Goal: Navigation & Orientation: Find specific page/section

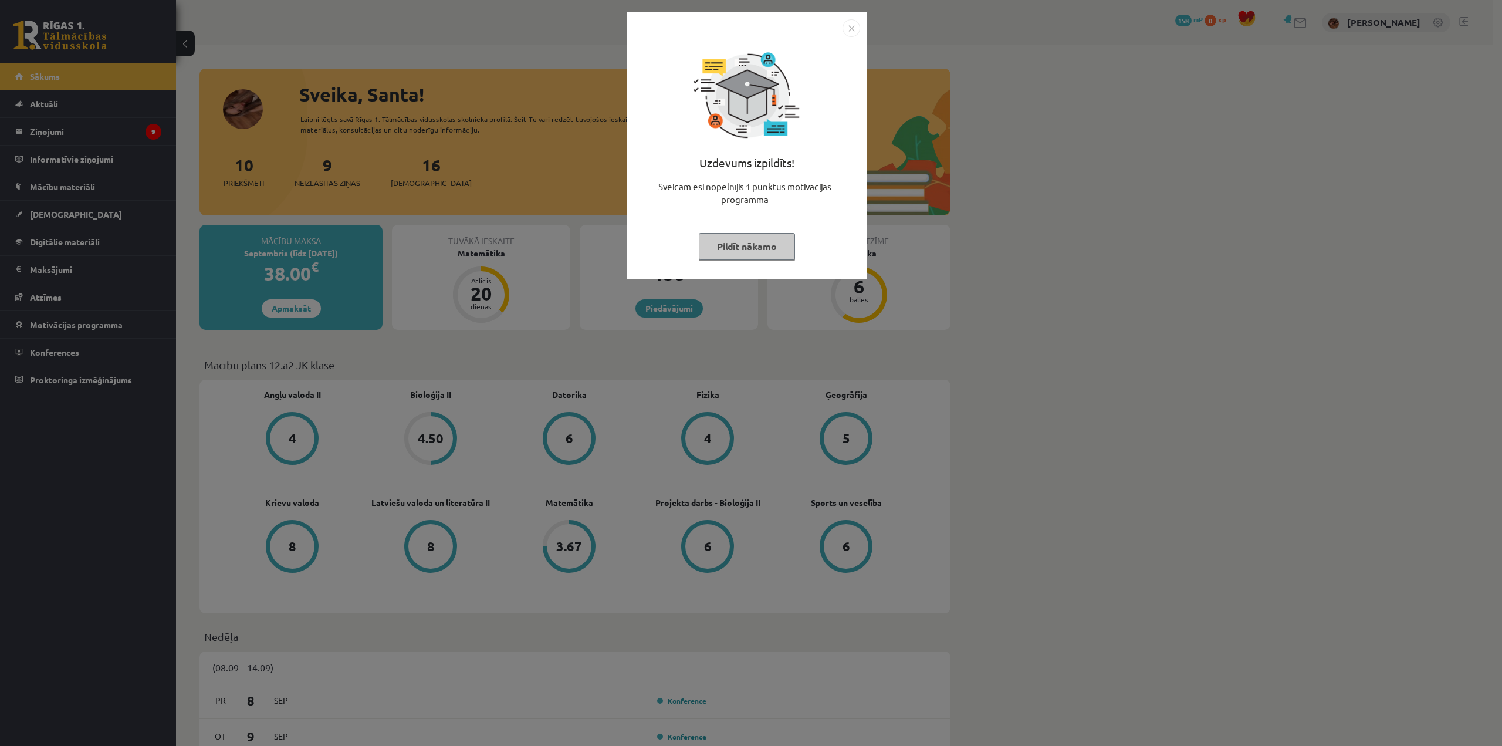
click at [856, 31] on img "Close" at bounding box center [852, 28] width 18 height 18
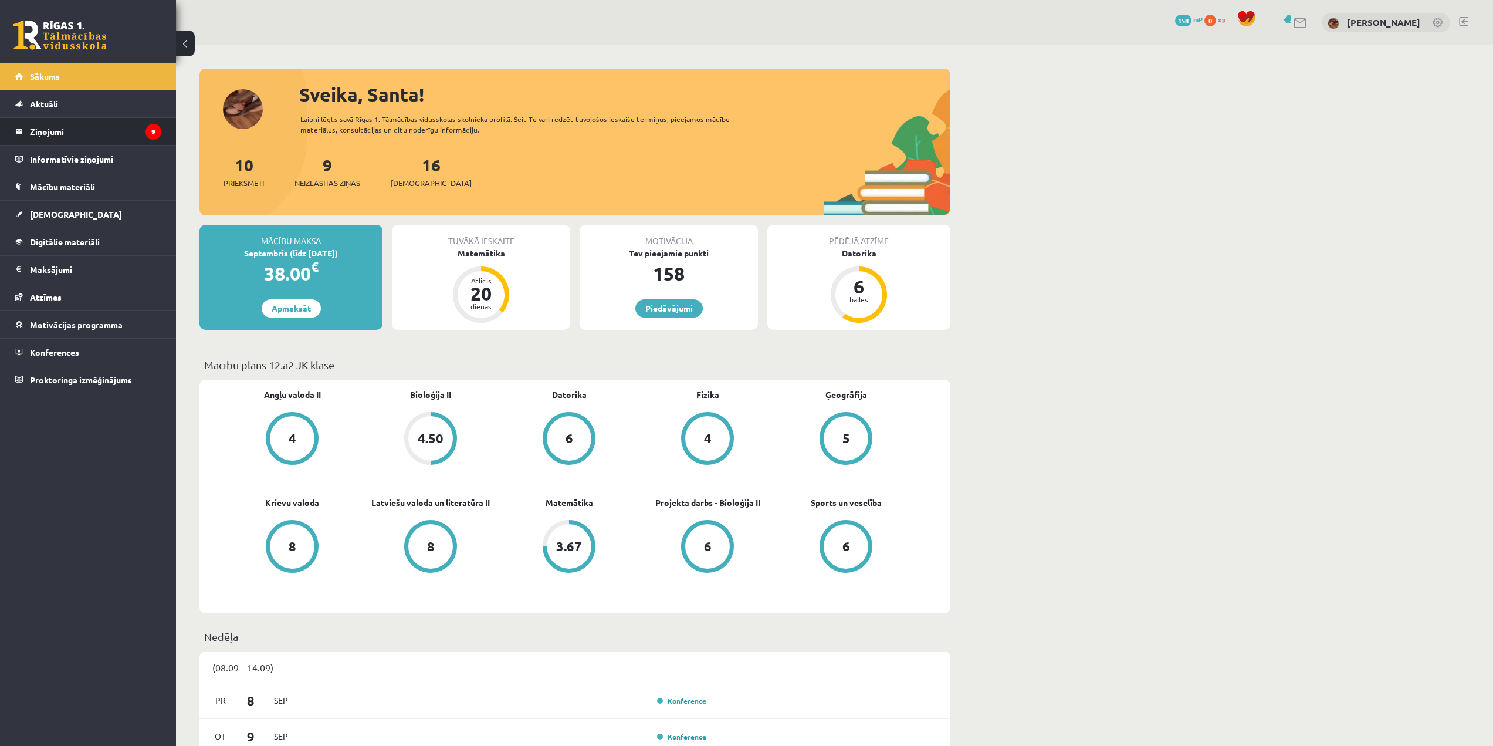
click at [131, 137] on legend "Ziņojumi 9" at bounding box center [95, 131] width 131 height 27
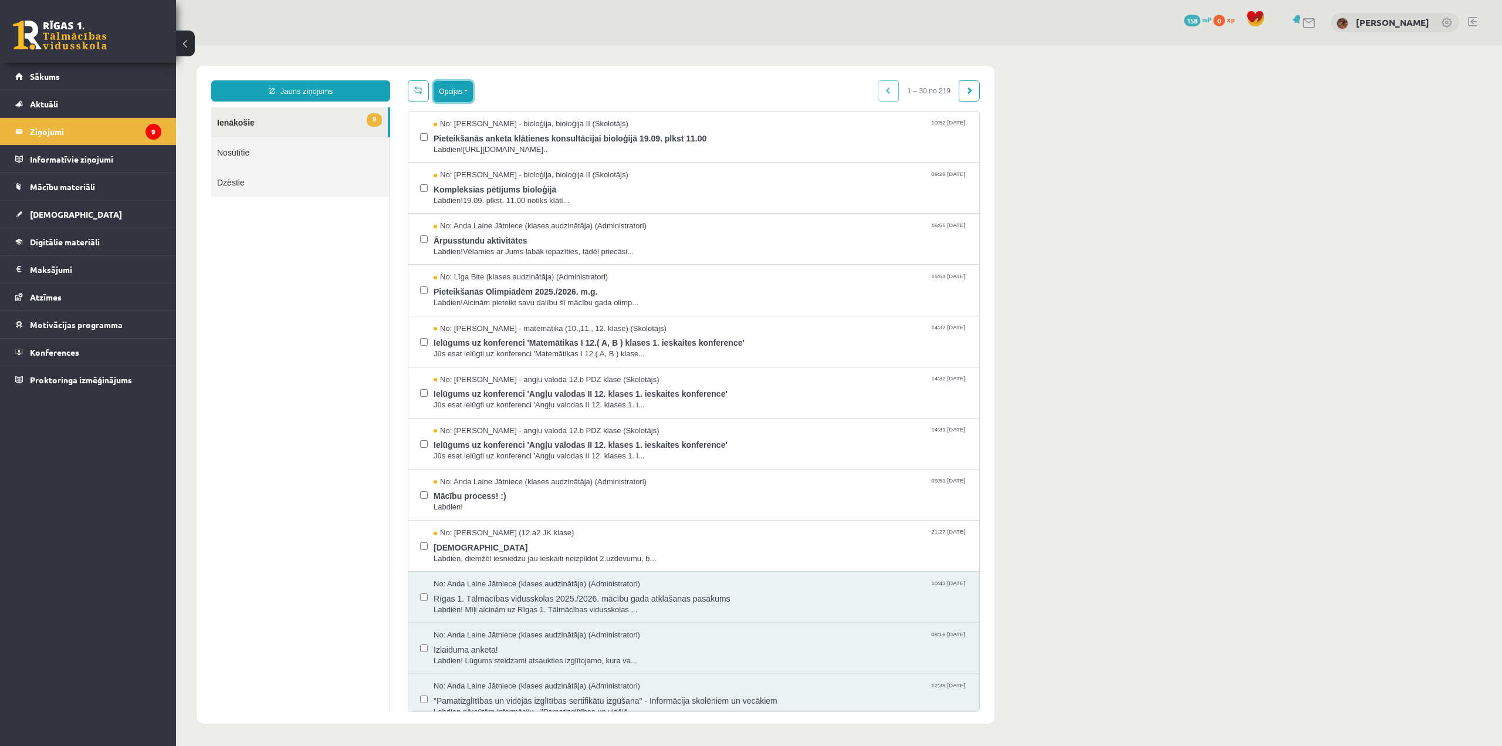
click at [452, 84] on button "Opcijas" at bounding box center [453, 91] width 39 height 21
click at [488, 148] on link "Atzīmēt visus kā lasītus" at bounding box center [525, 150] width 154 height 12
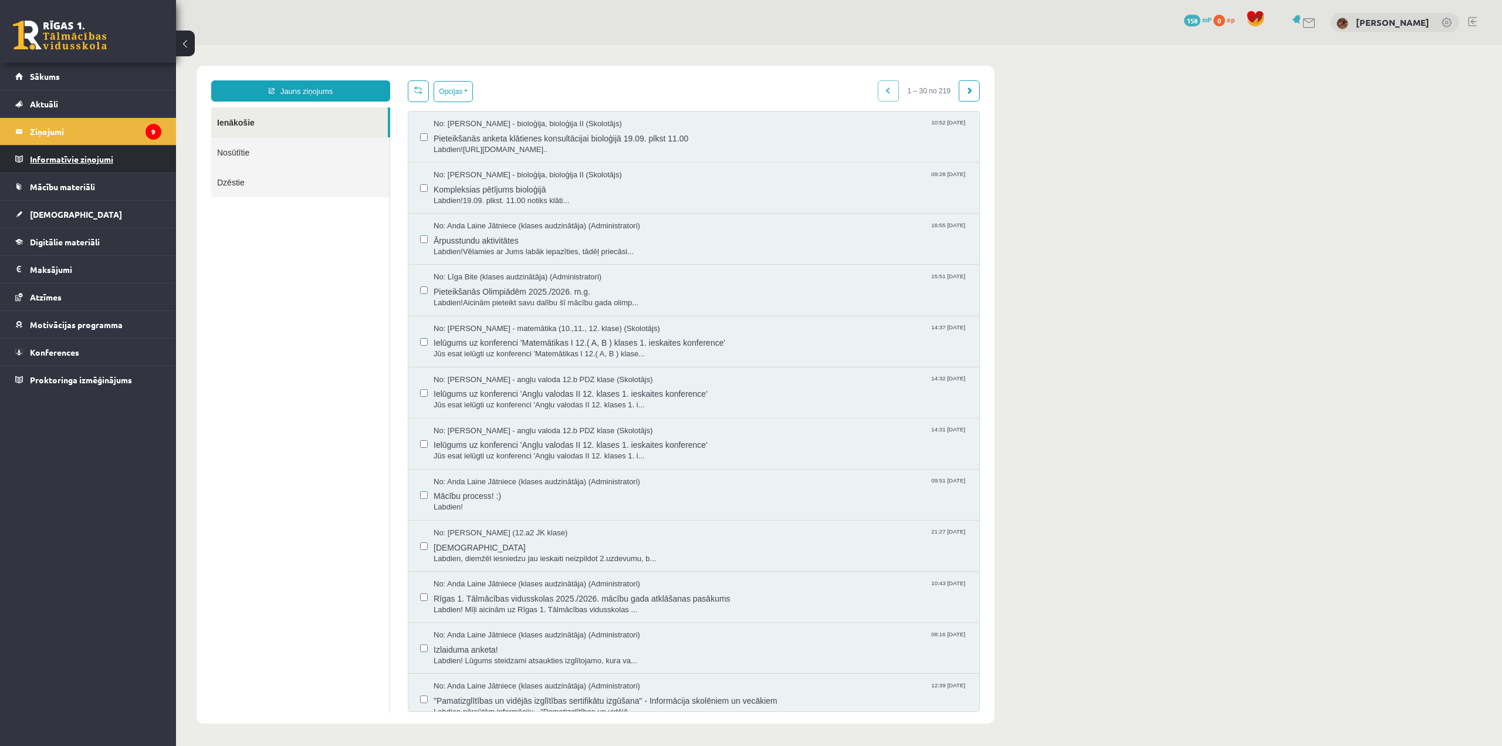
click at [88, 157] on legend "Informatīvie ziņojumi 0" at bounding box center [95, 159] width 131 height 27
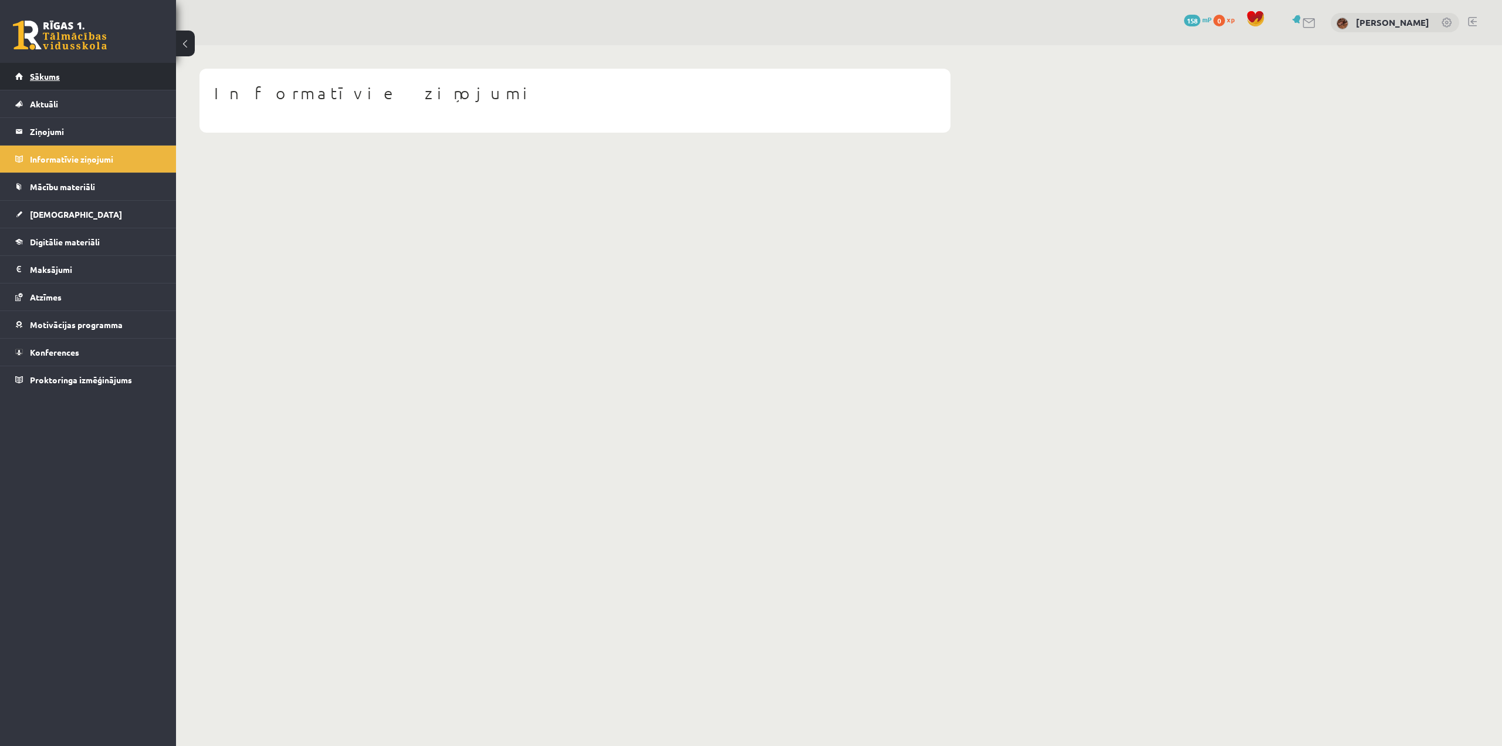
click at [45, 80] on span "Sākums" at bounding box center [45, 76] width 30 height 11
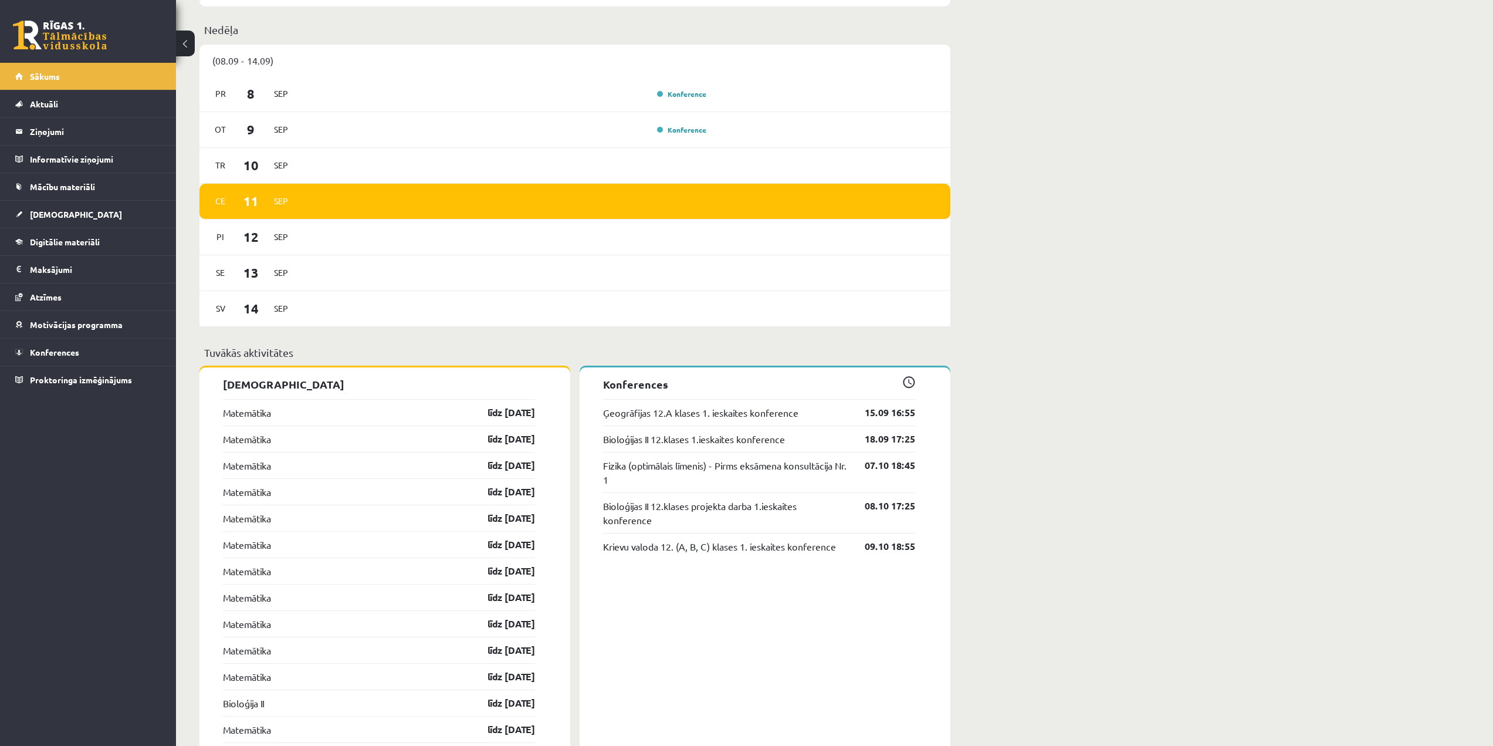
scroll to position [601, 0]
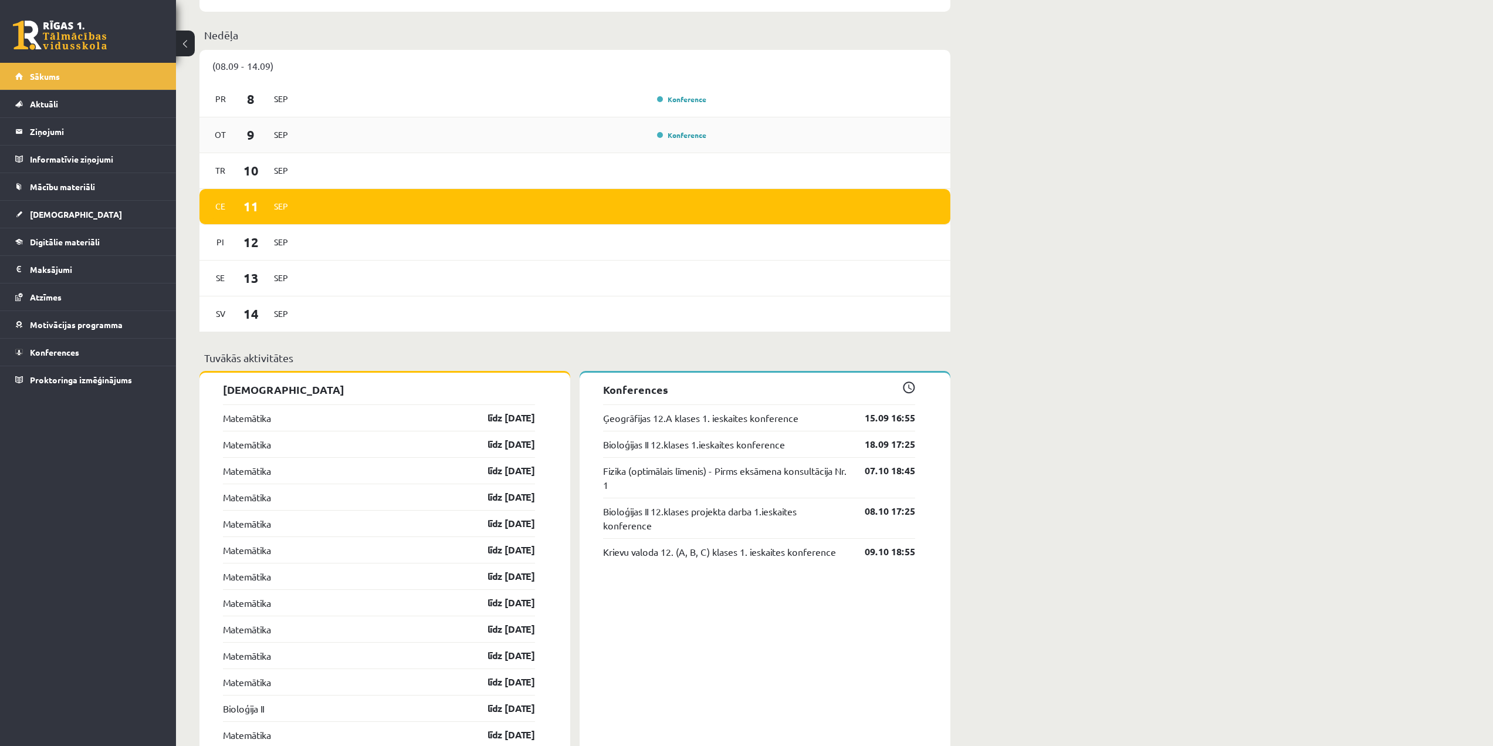
click at [694, 130] on div "Konference" at bounding box center [680, 135] width 59 height 12
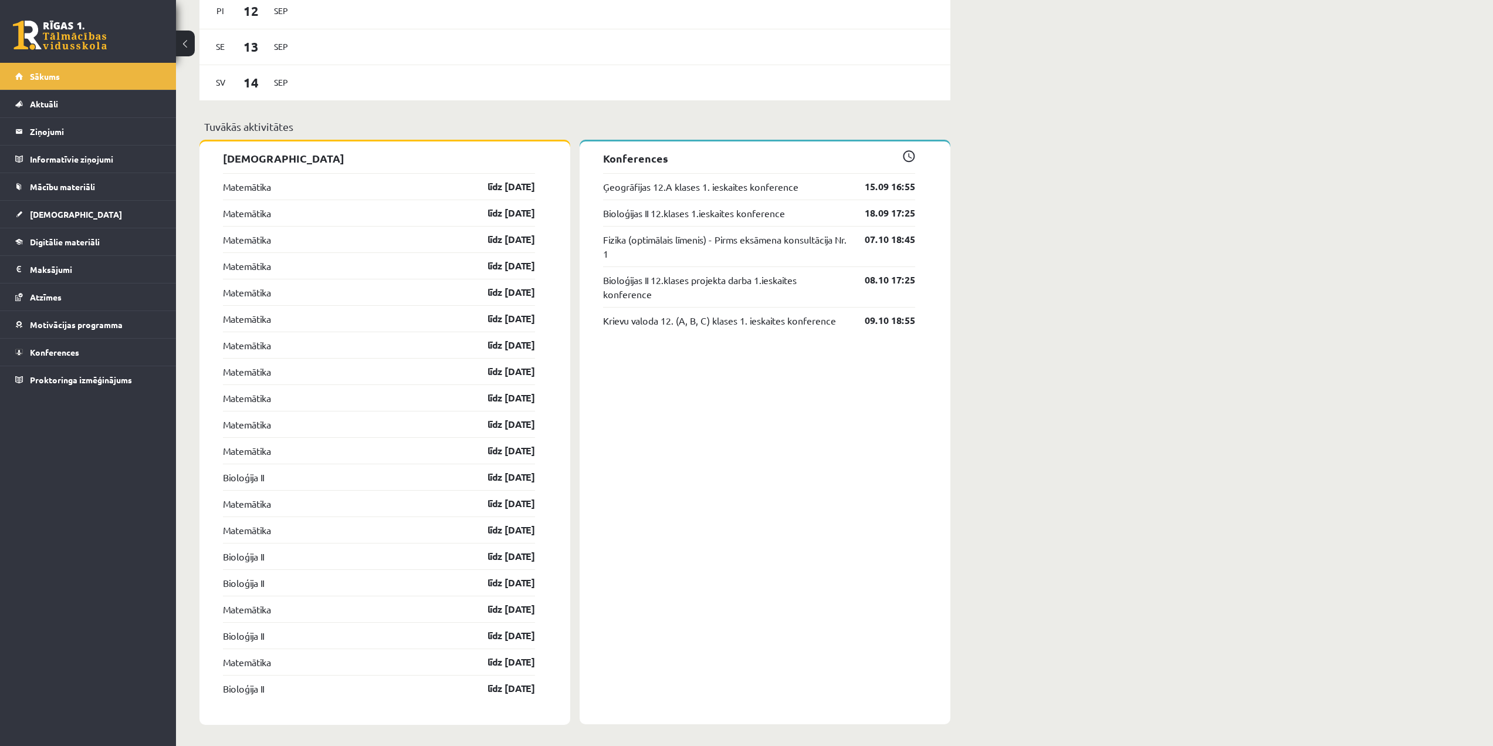
scroll to position [836, 0]
click at [61, 185] on span "Mācību materiāli" at bounding box center [62, 186] width 65 height 11
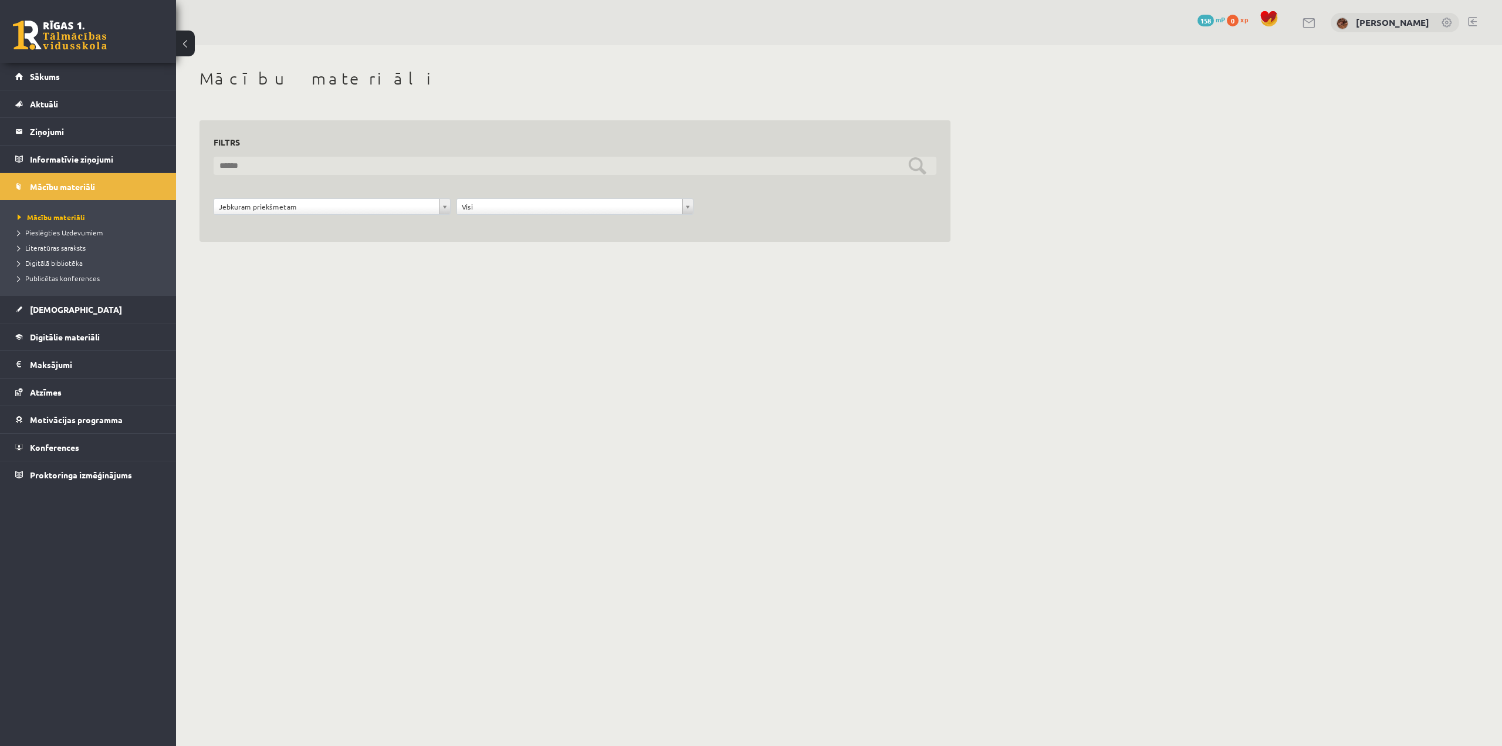
click at [302, 162] on input "text" at bounding box center [575, 166] width 723 height 18
click at [238, 165] on input "text" at bounding box center [575, 166] width 723 height 18
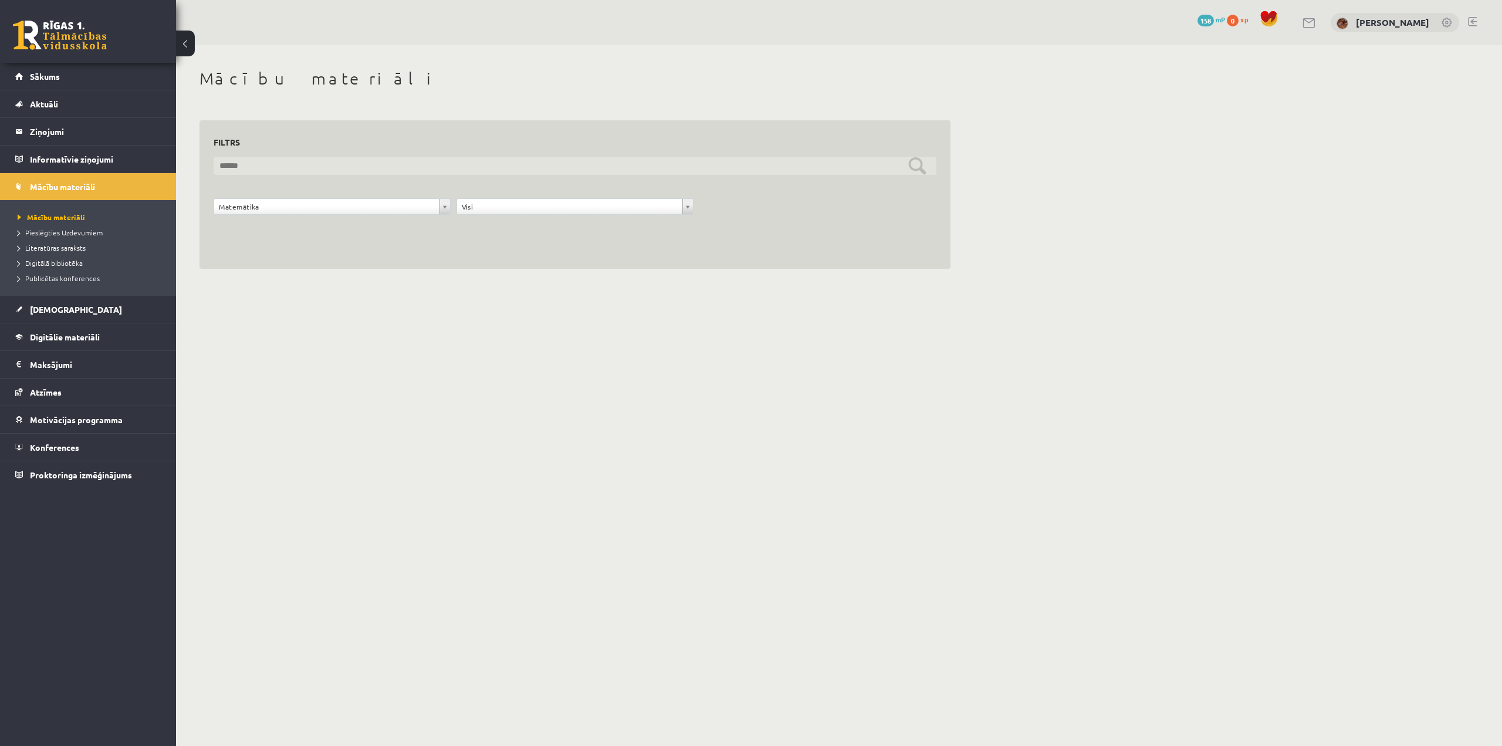
click at [918, 165] on input "text" at bounding box center [575, 166] width 723 height 18
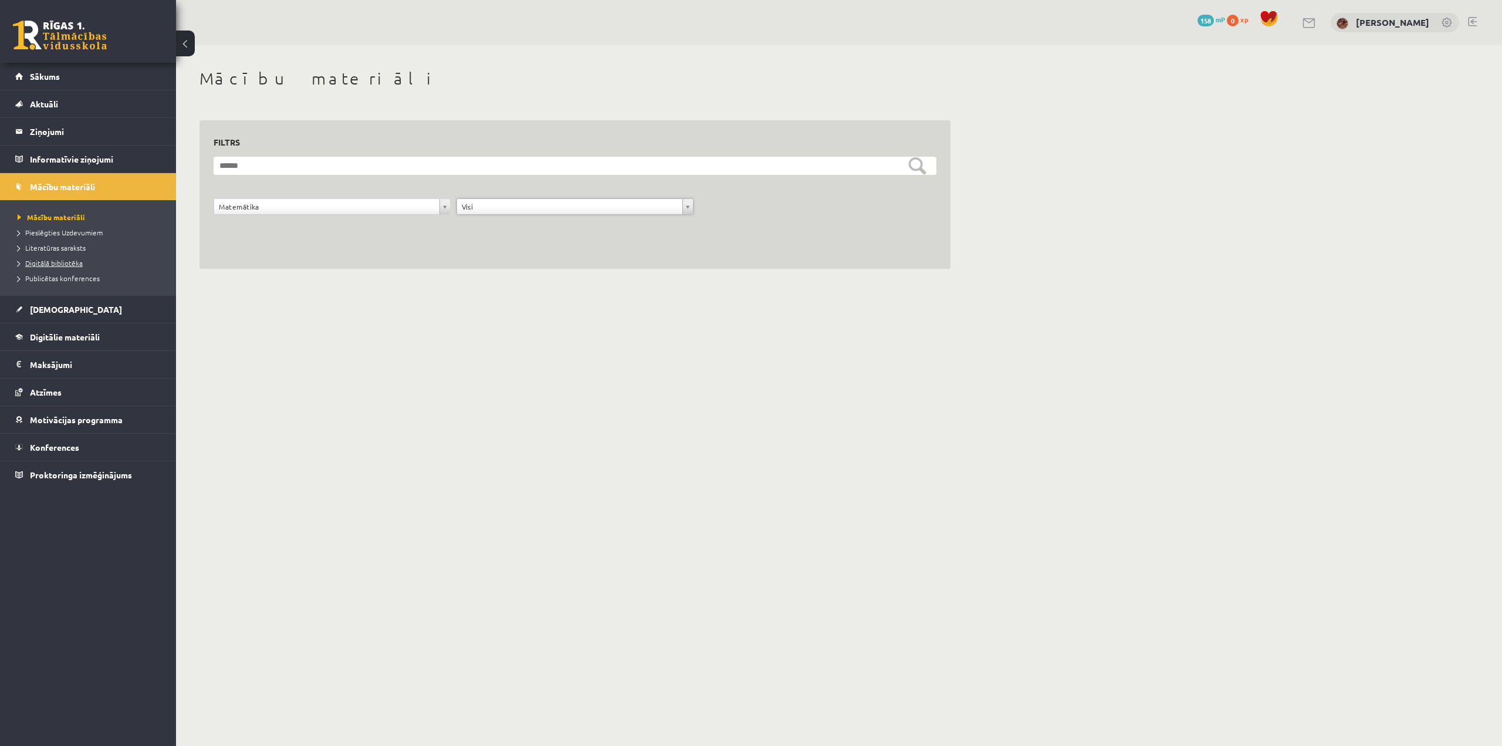
click at [72, 265] on span "Digitālā bibliotēka" at bounding box center [50, 262] width 65 height 9
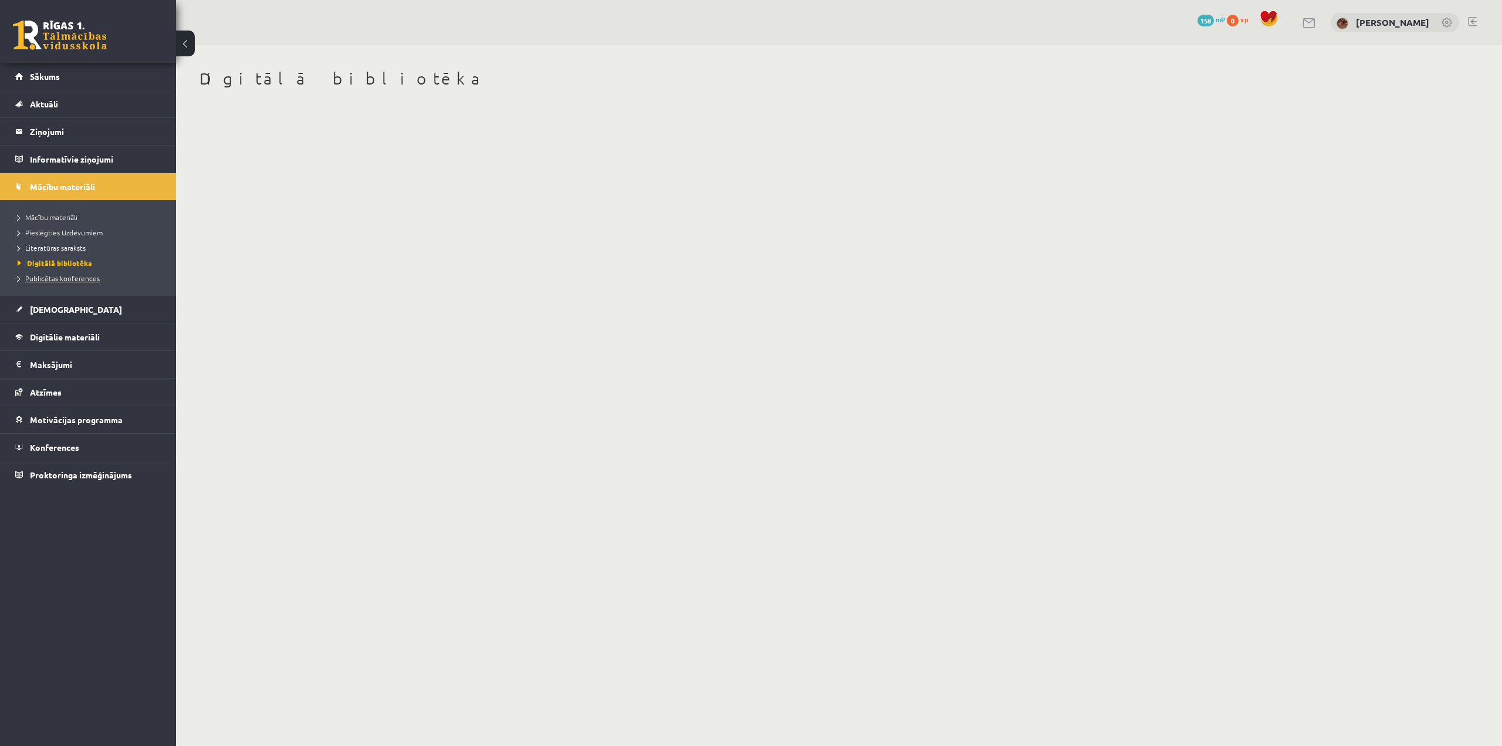
click at [55, 273] on link "Publicētas konferences" at bounding box center [91, 278] width 147 height 11
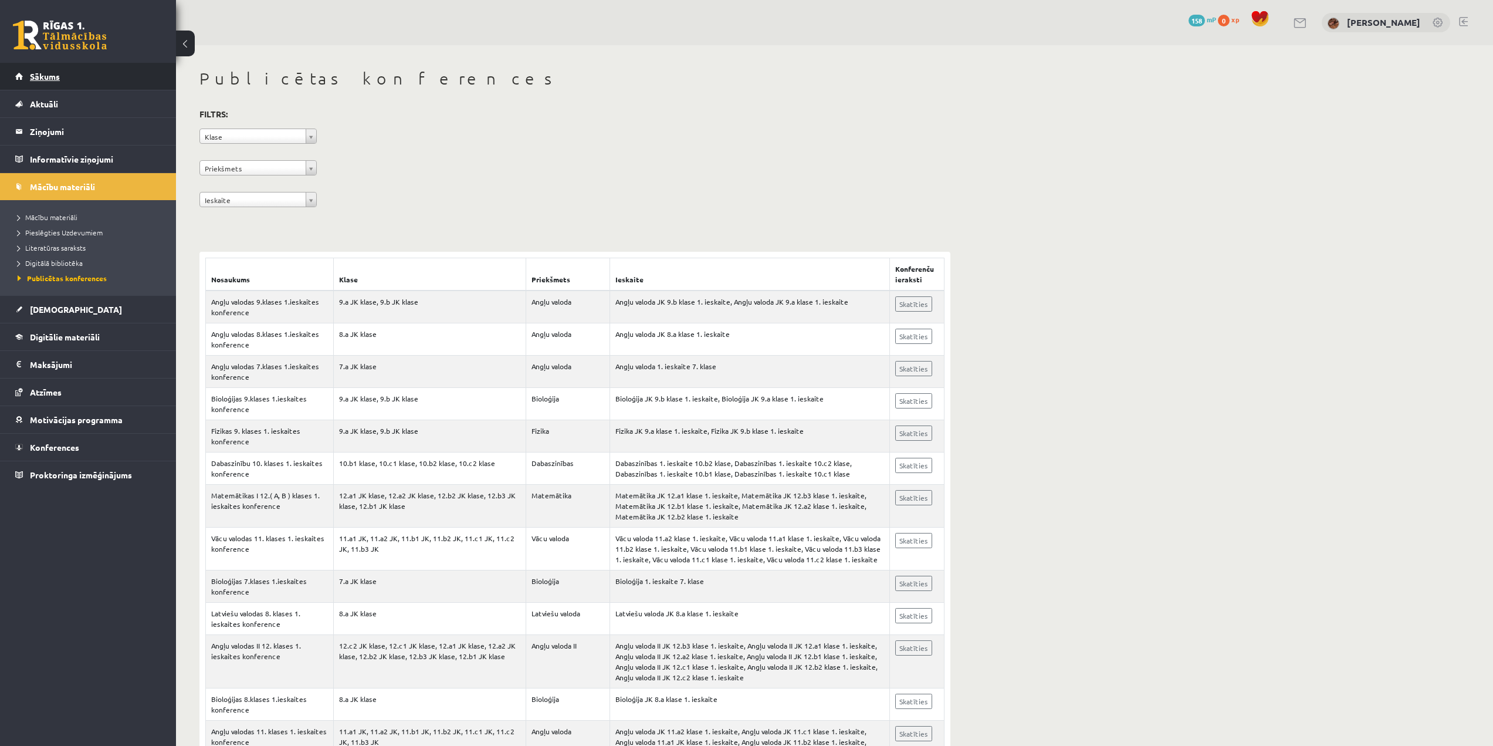
click at [107, 70] on link "Sākums" at bounding box center [88, 76] width 146 height 27
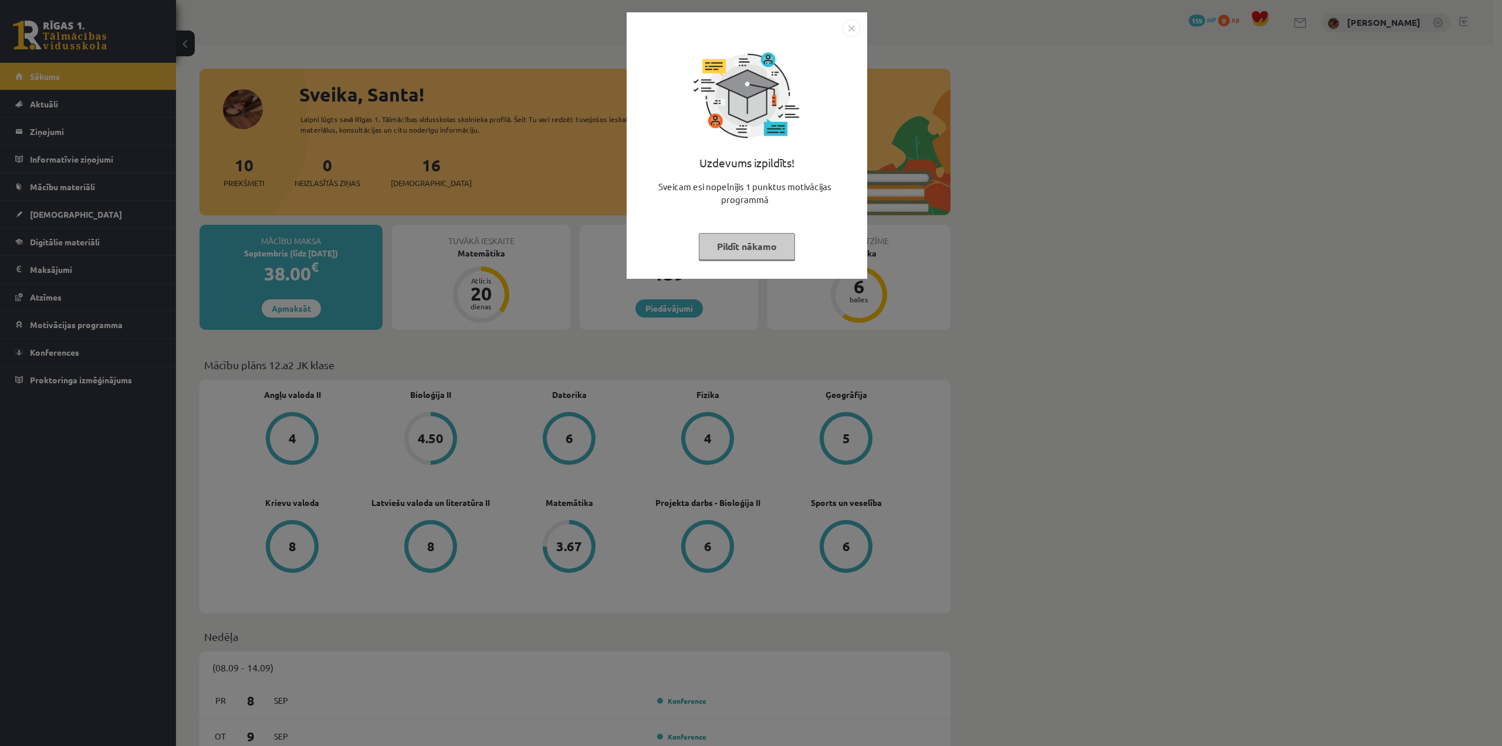
click at [856, 26] on img "Close" at bounding box center [852, 28] width 18 height 18
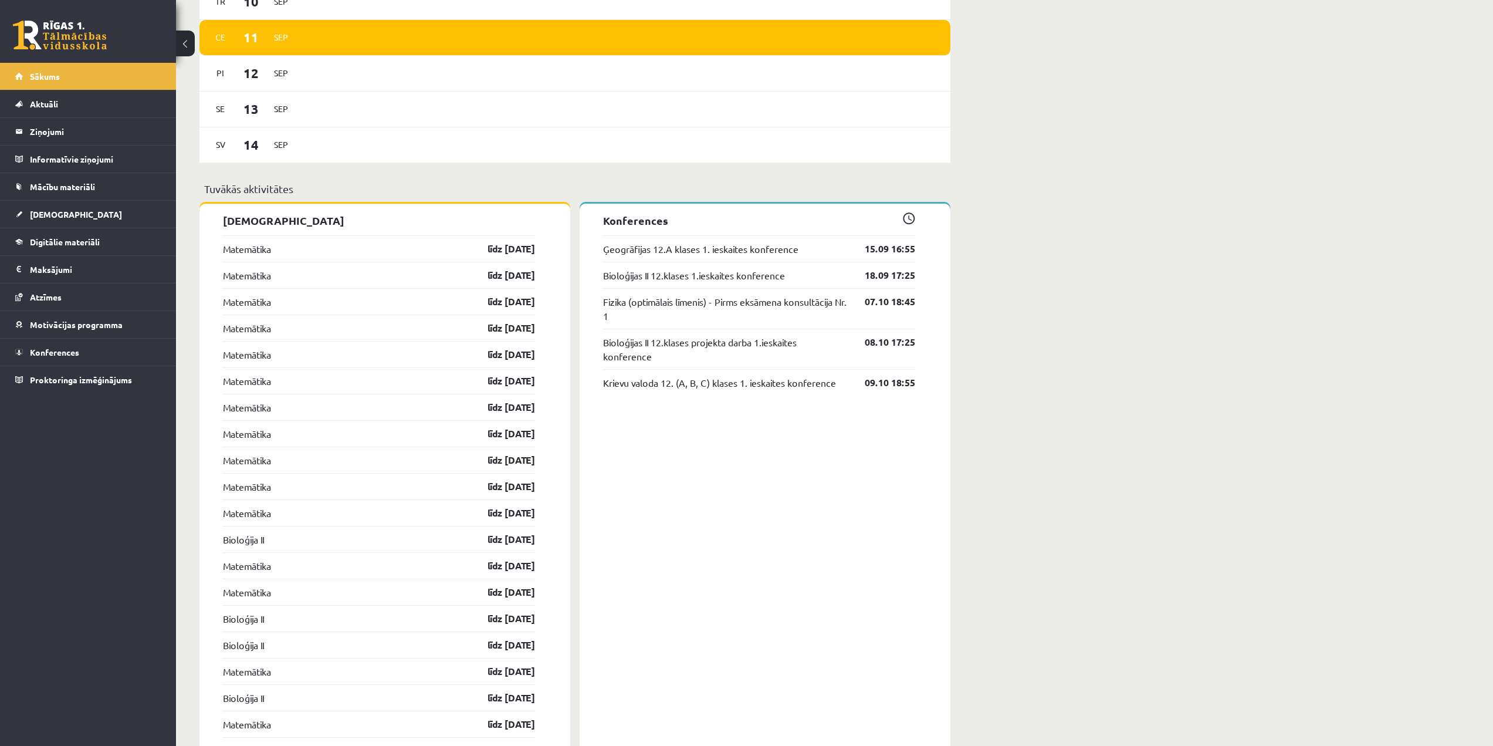
scroll to position [836, 0]
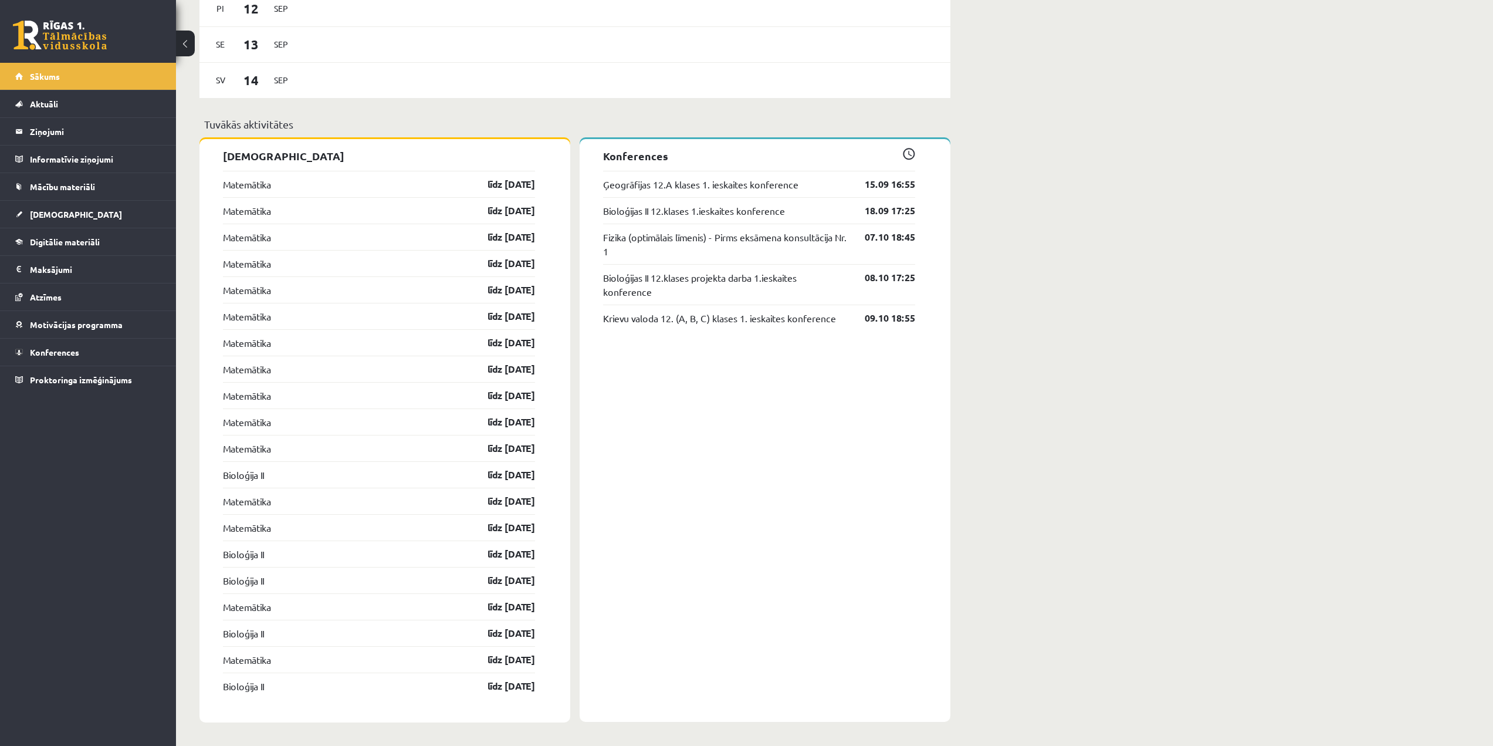
click at [75, 25] on link at bounding box center [60, 35] width 94 height 29
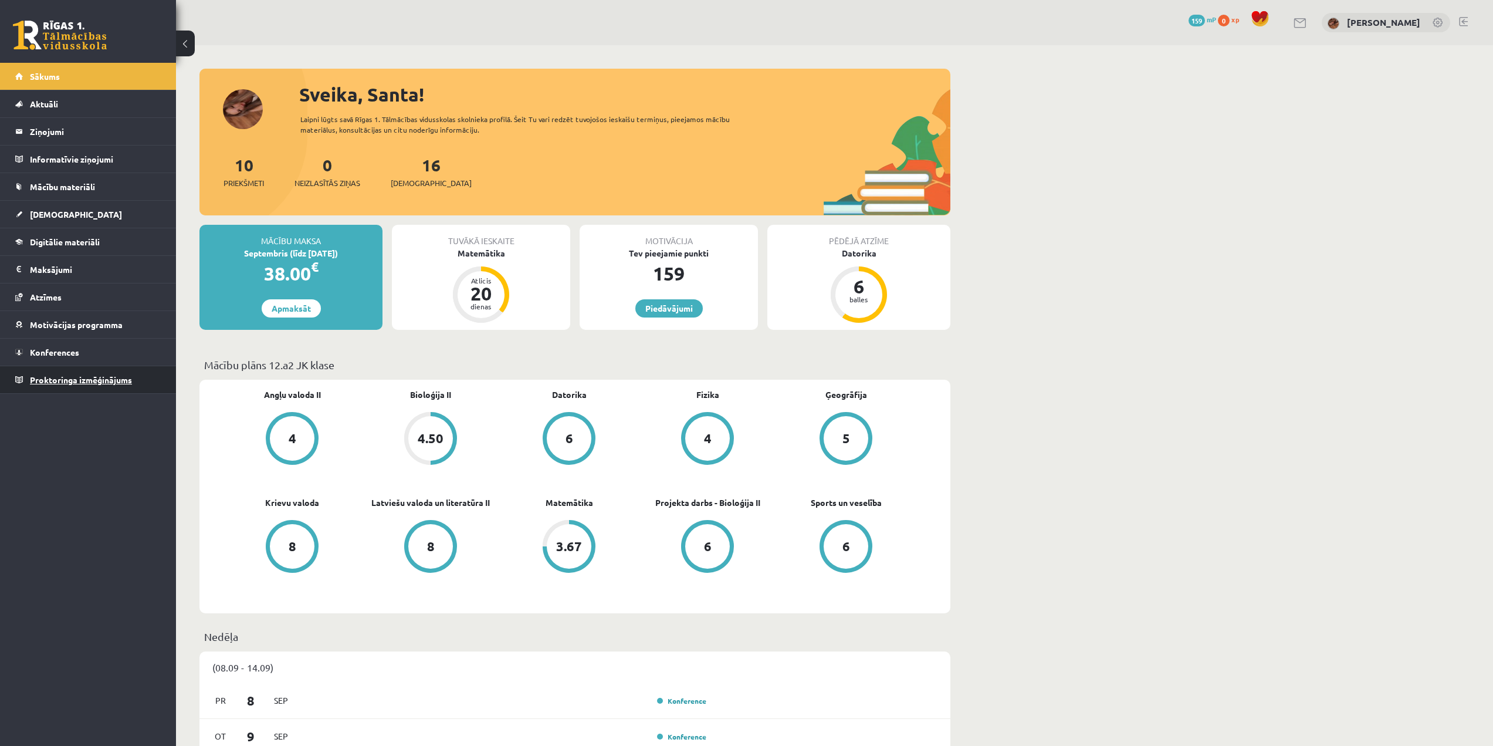
click at [49, 389] on link "Proktoringa izmēģinājums" at bounding box center [88, 379] width 146 height 27
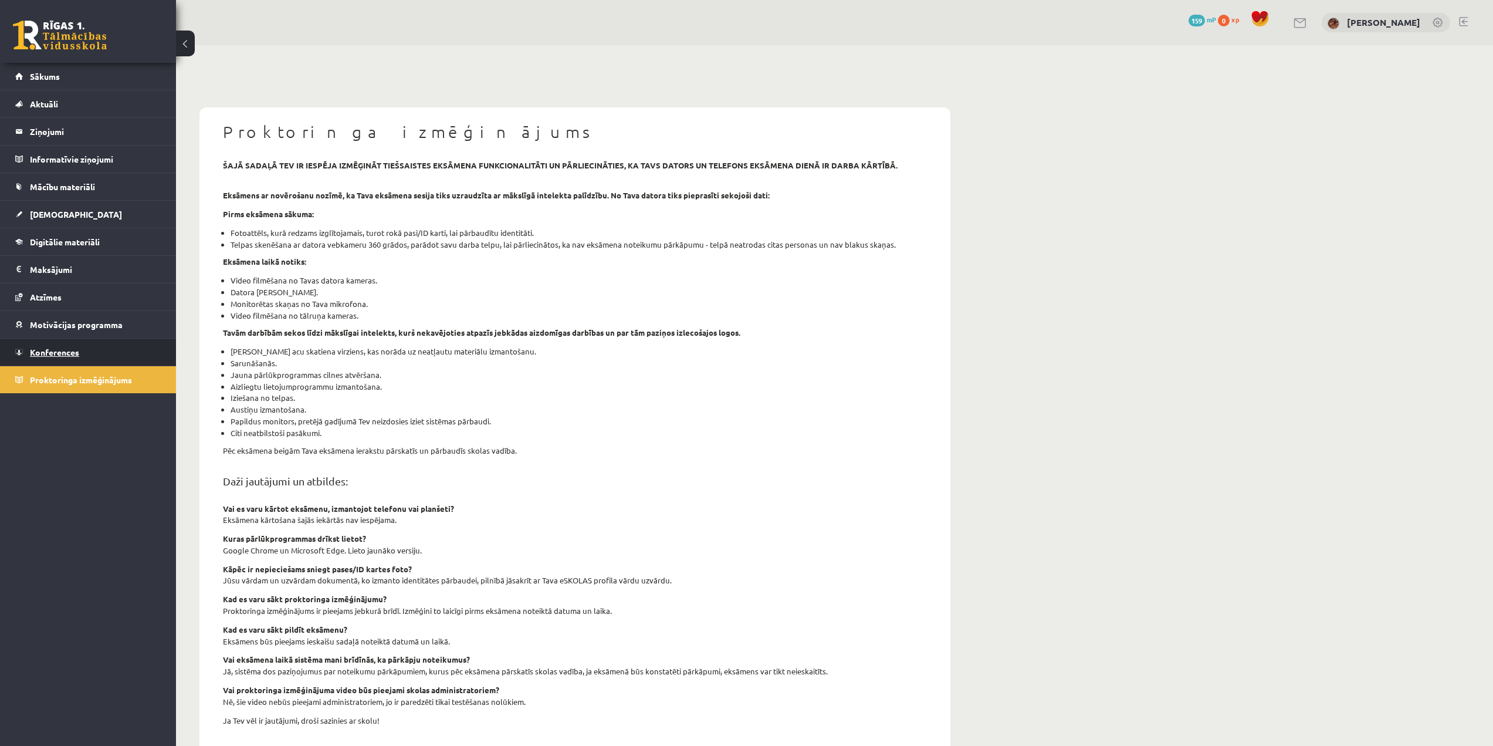
click at [59, 355] on span "Konferences" at bounding box center [54, 352] width 49 height 11
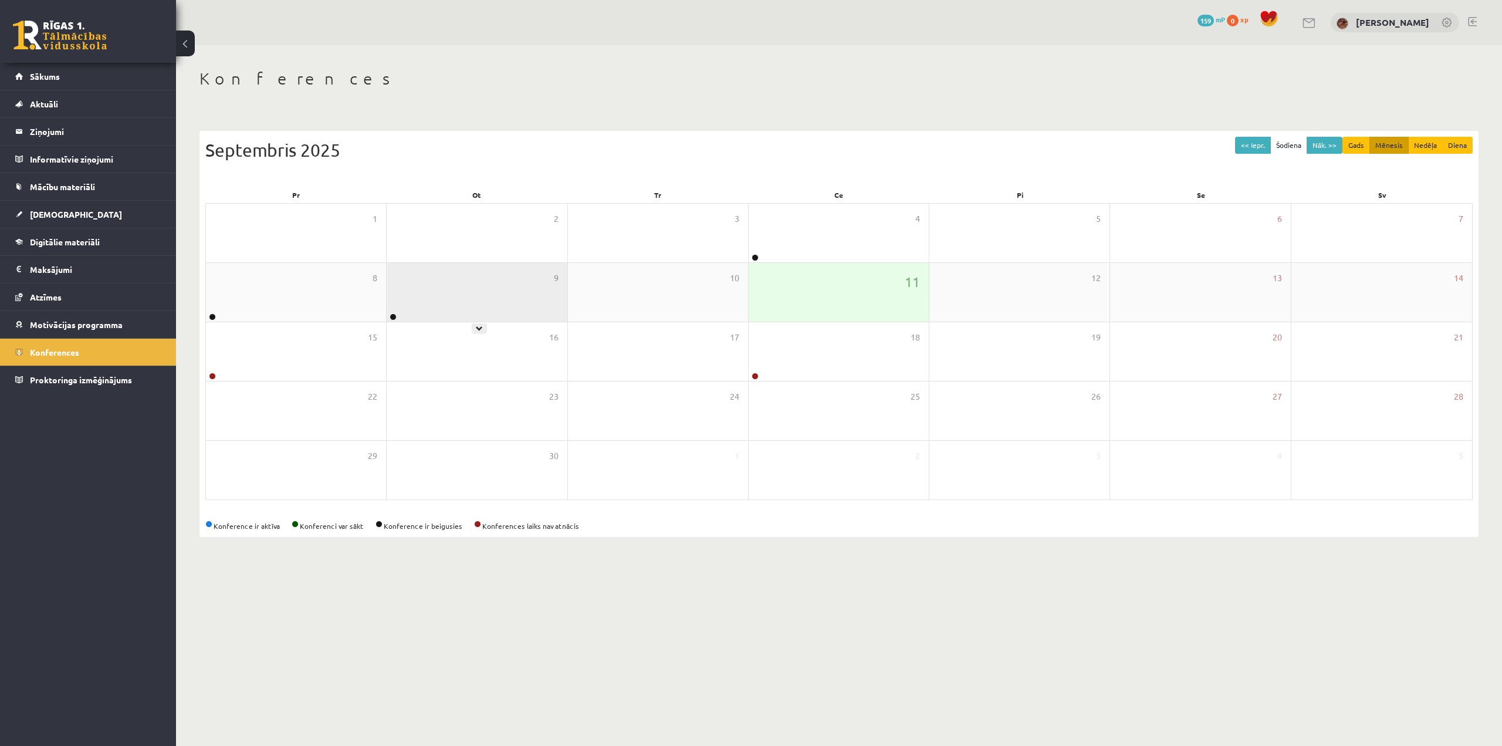
click at [430, 282] on div "9" at bounding box center [477, 292] width 180 height 59
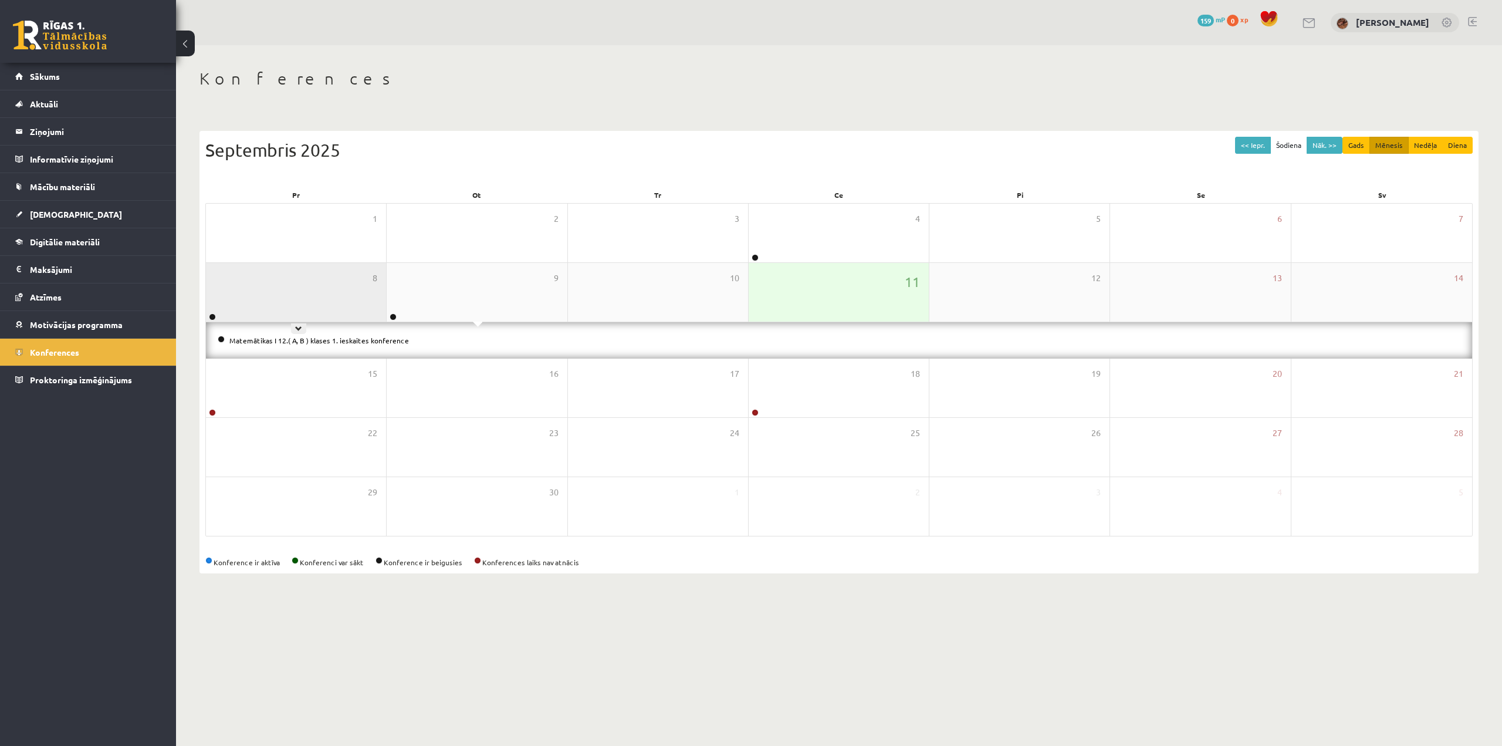
click at [332, 300] on div "8" at bounding box center [296, 292] width 180 height 59
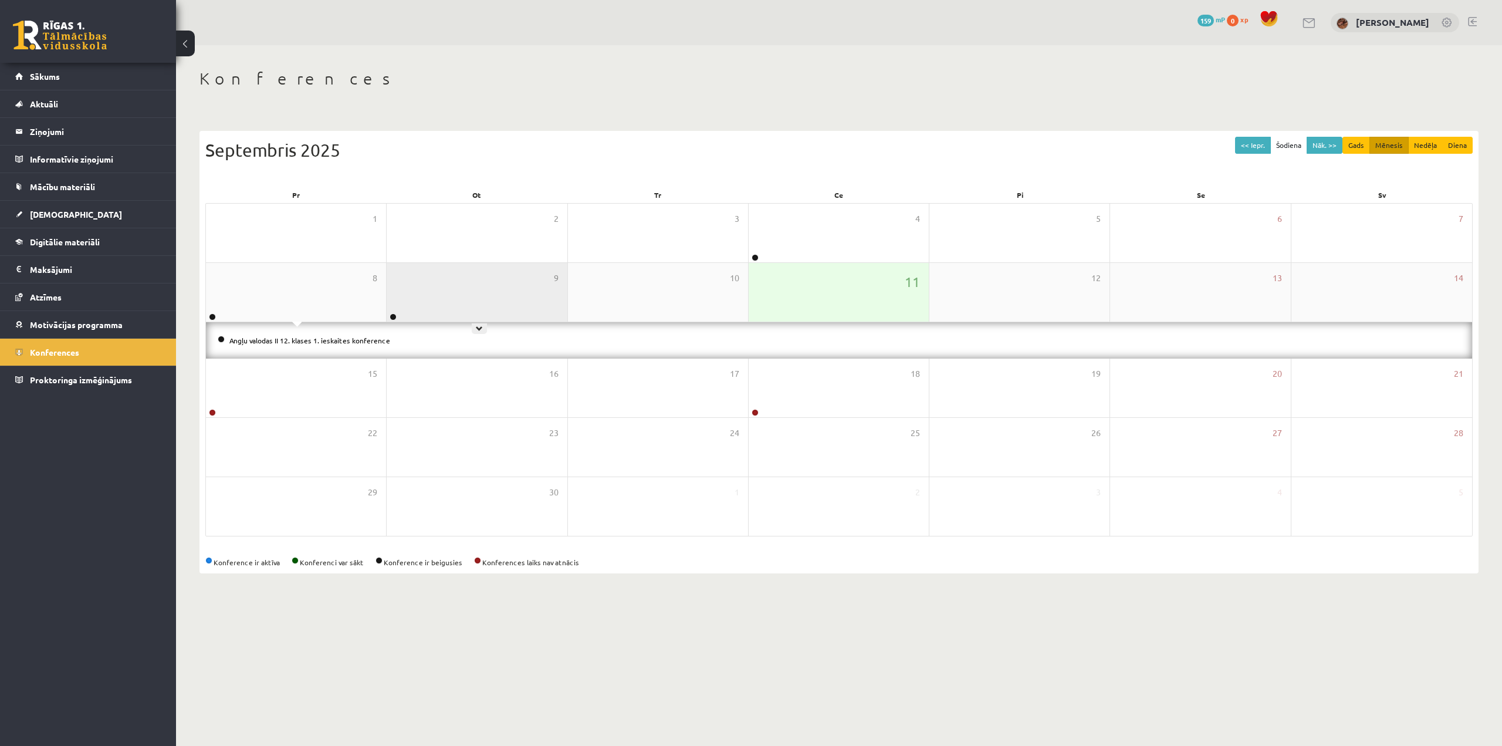
click at [398, 299] on div "9" at bounding box center [477, 292] width 180 height 59
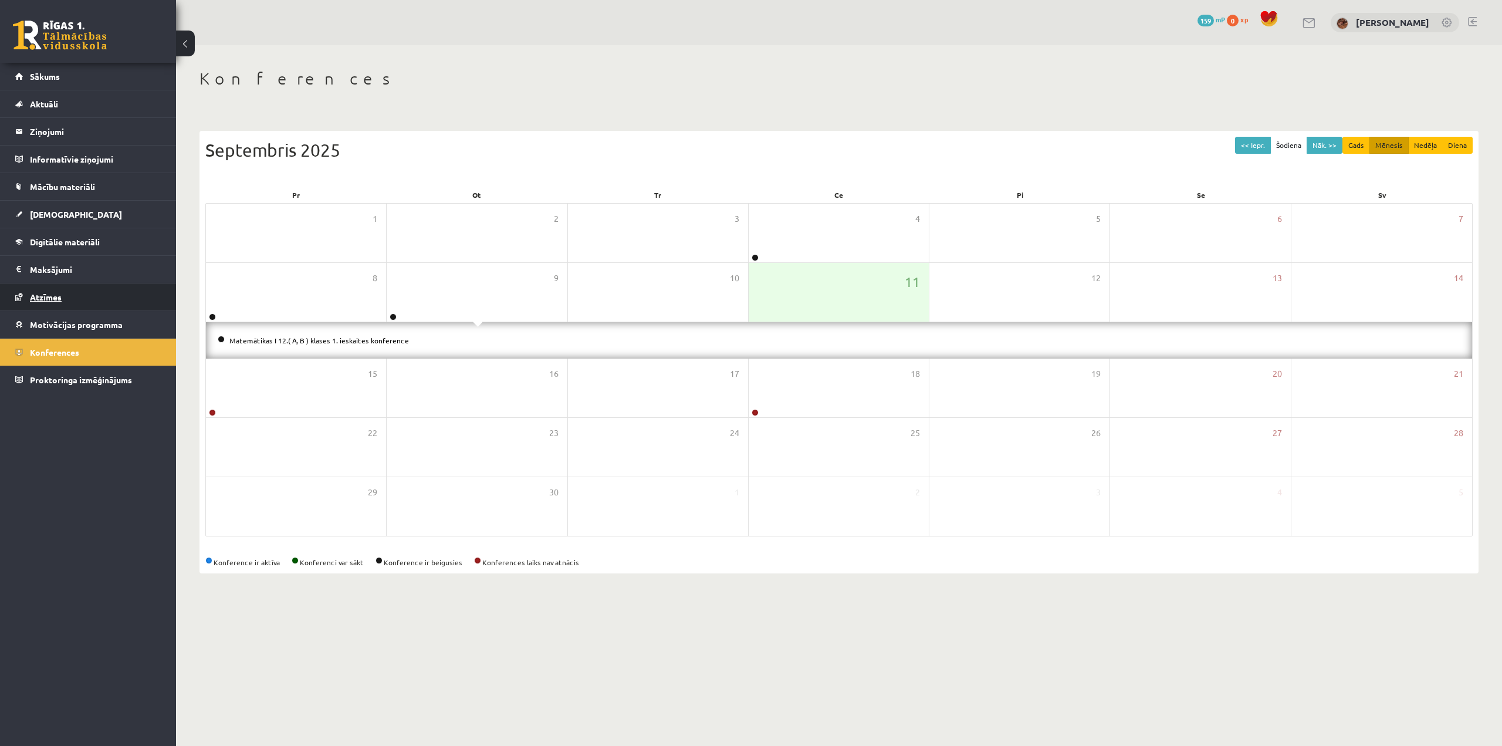
click at [54, 299] on span "Atzīmes" at bounding box center [46, 297] width 32 height 11
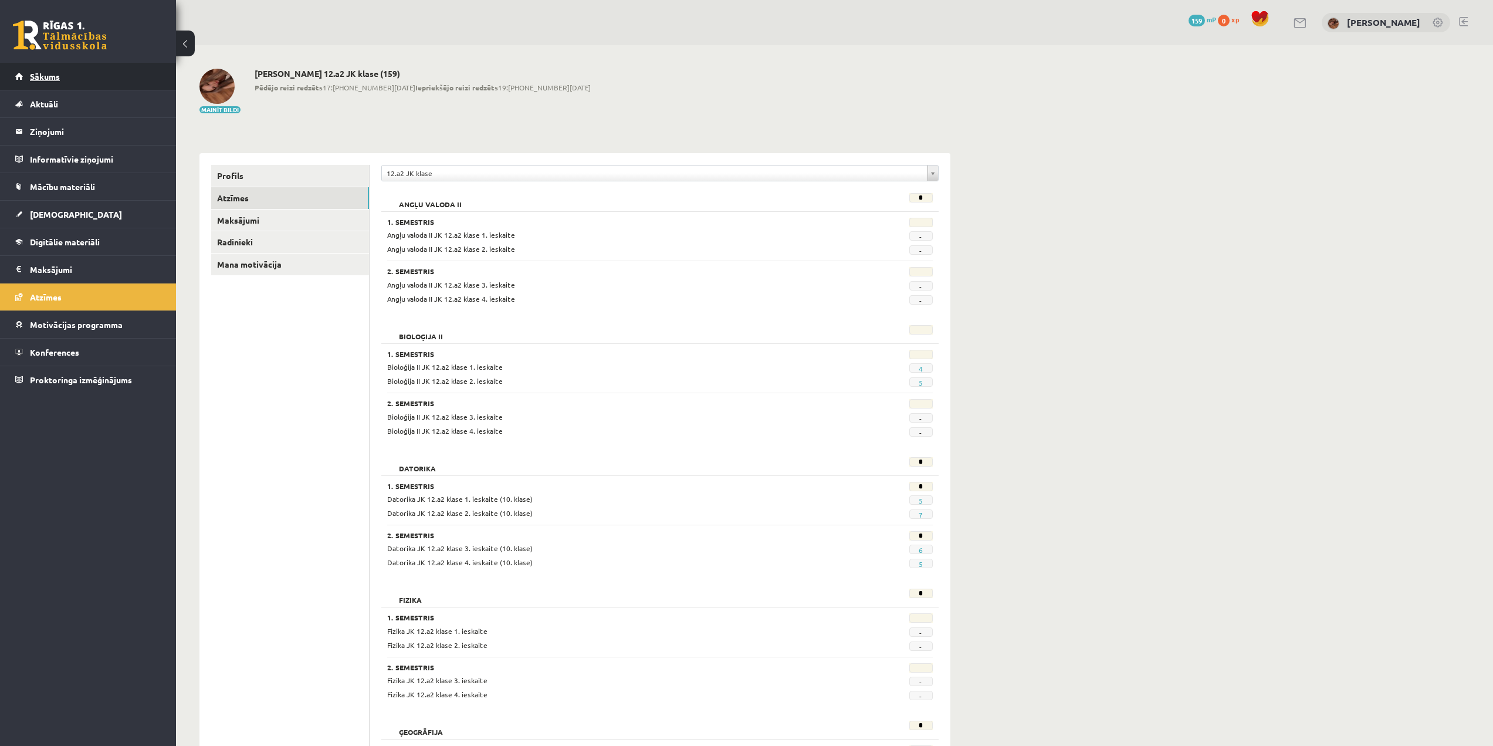
click at [43, 73] on span "Sākums" at bounding box center [45, 76] width 30 height 11
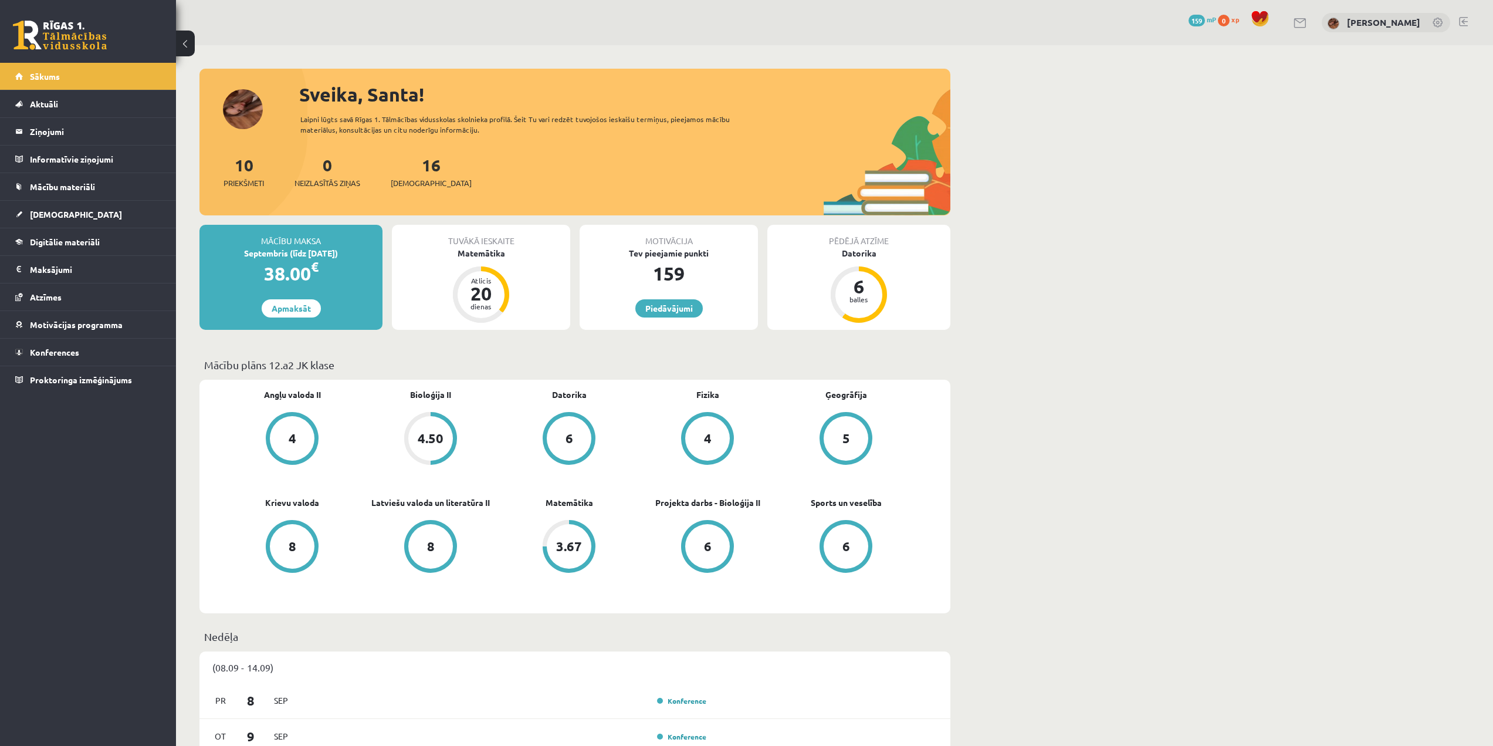
click at [1463, 23] on link at bounding box center [1463, 21] width 9 height 9
